Goal: Task Accomplishment & Management: Use online tool/utility

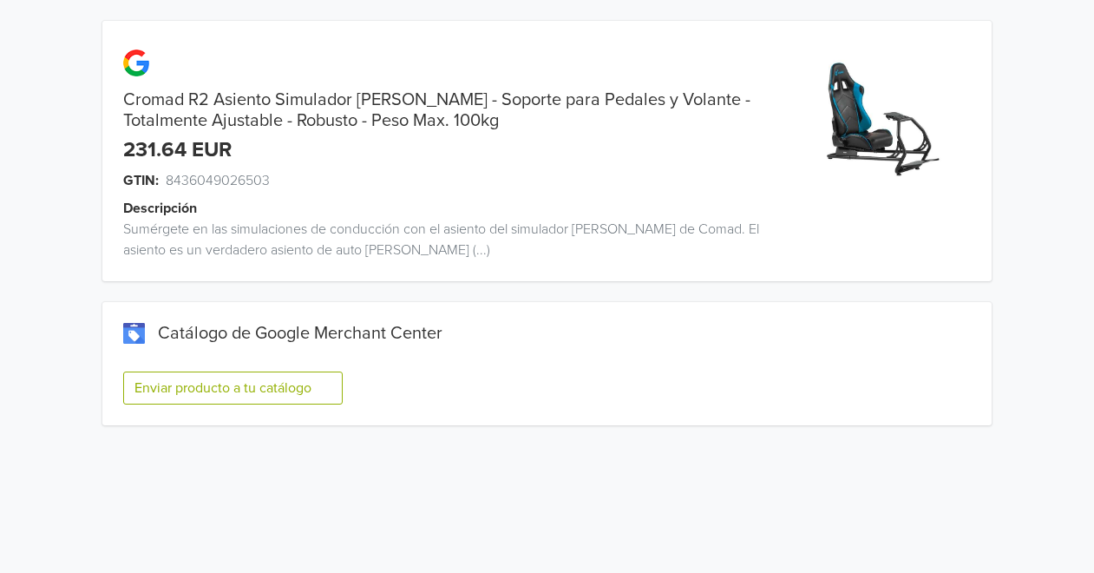
click at [295, 381] on button "Enviar producto a tu catálogo" at bounding box center [232, 387] width 219 height 33
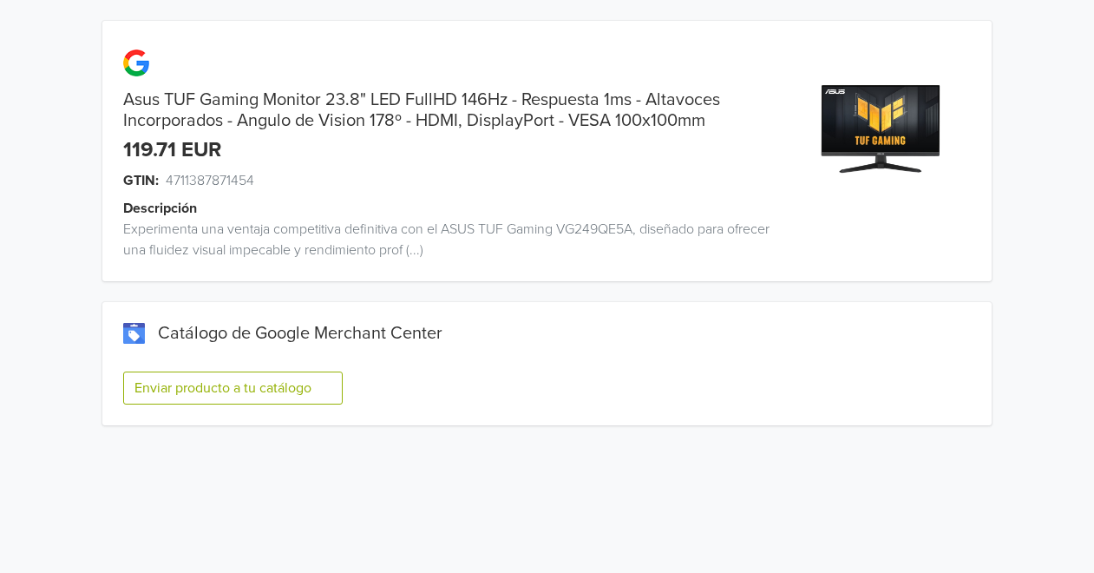
click at [309, 395] on button "Enviar producto a tu catálogo" at bounding box center [232, 387] width 219 height 33
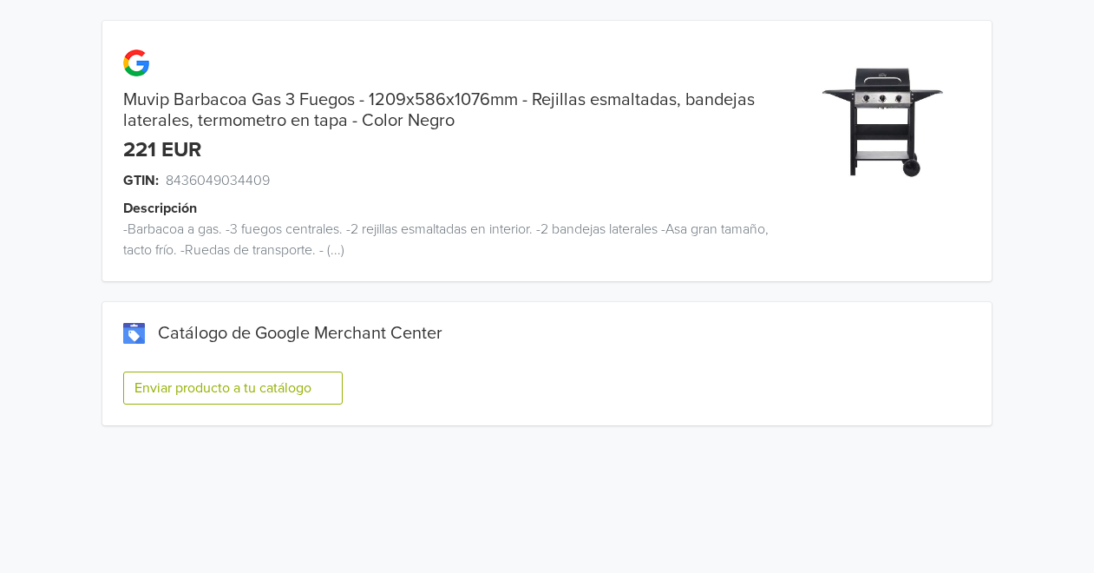
click at [212, 379] on button "Enviar producto a tu catálogo" at bounding box center [232, 387] width 219 height 33
